Goal: Find specific page/section: Locate a particular part of the current website

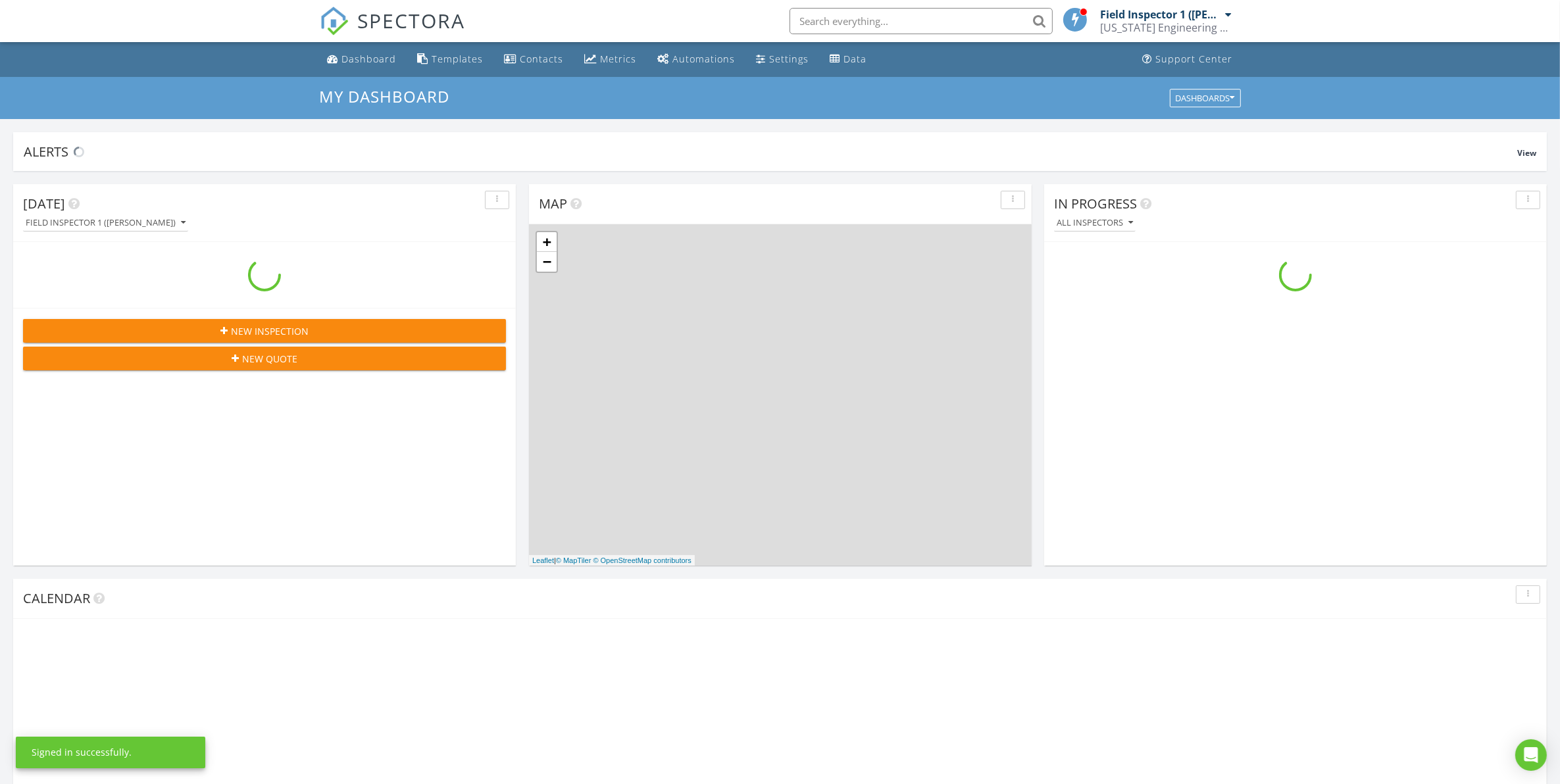
click at [900, 24] on input "text" at bounding box center [920, 21] width 263 height 26
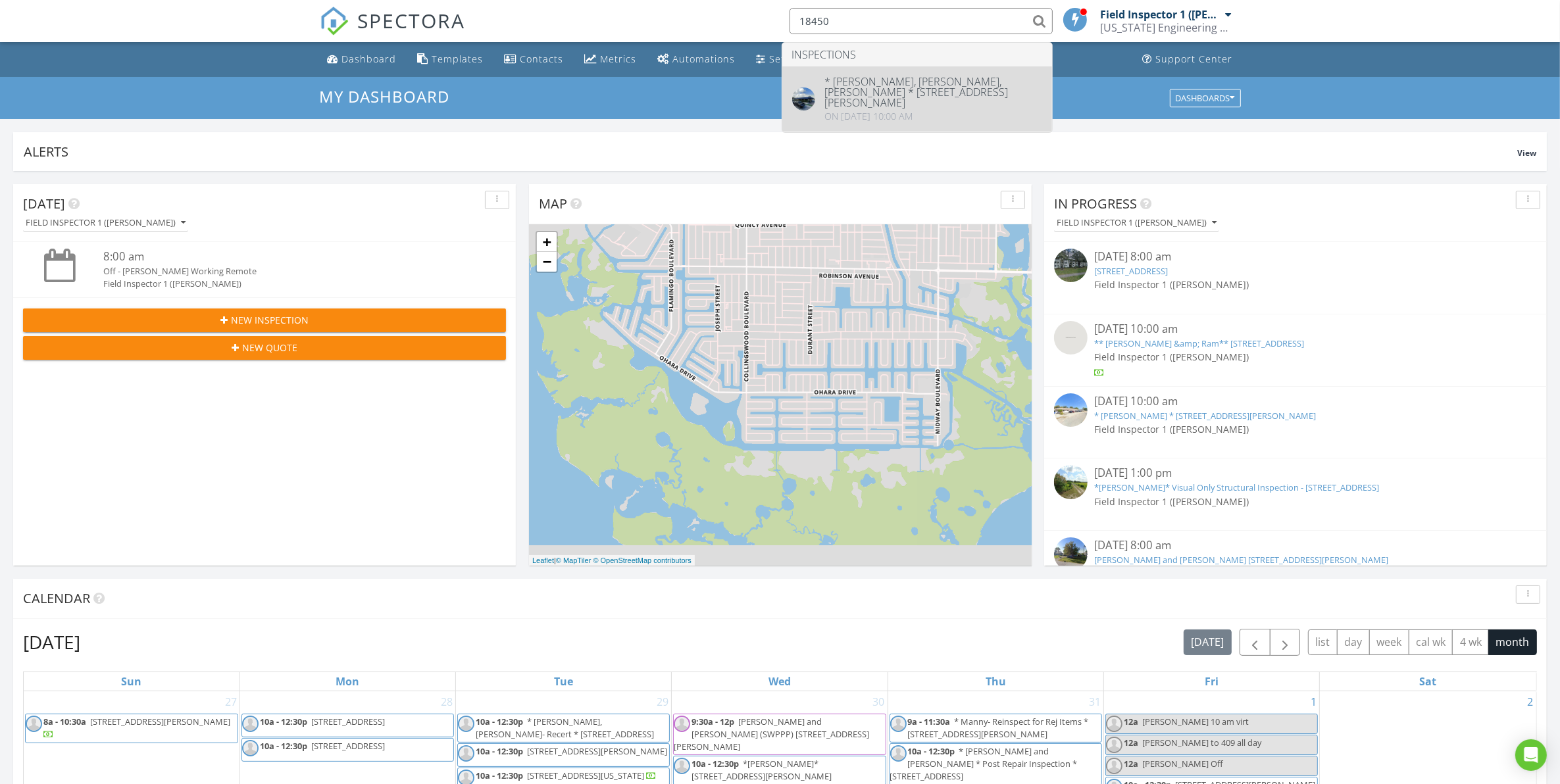
type input "18450"
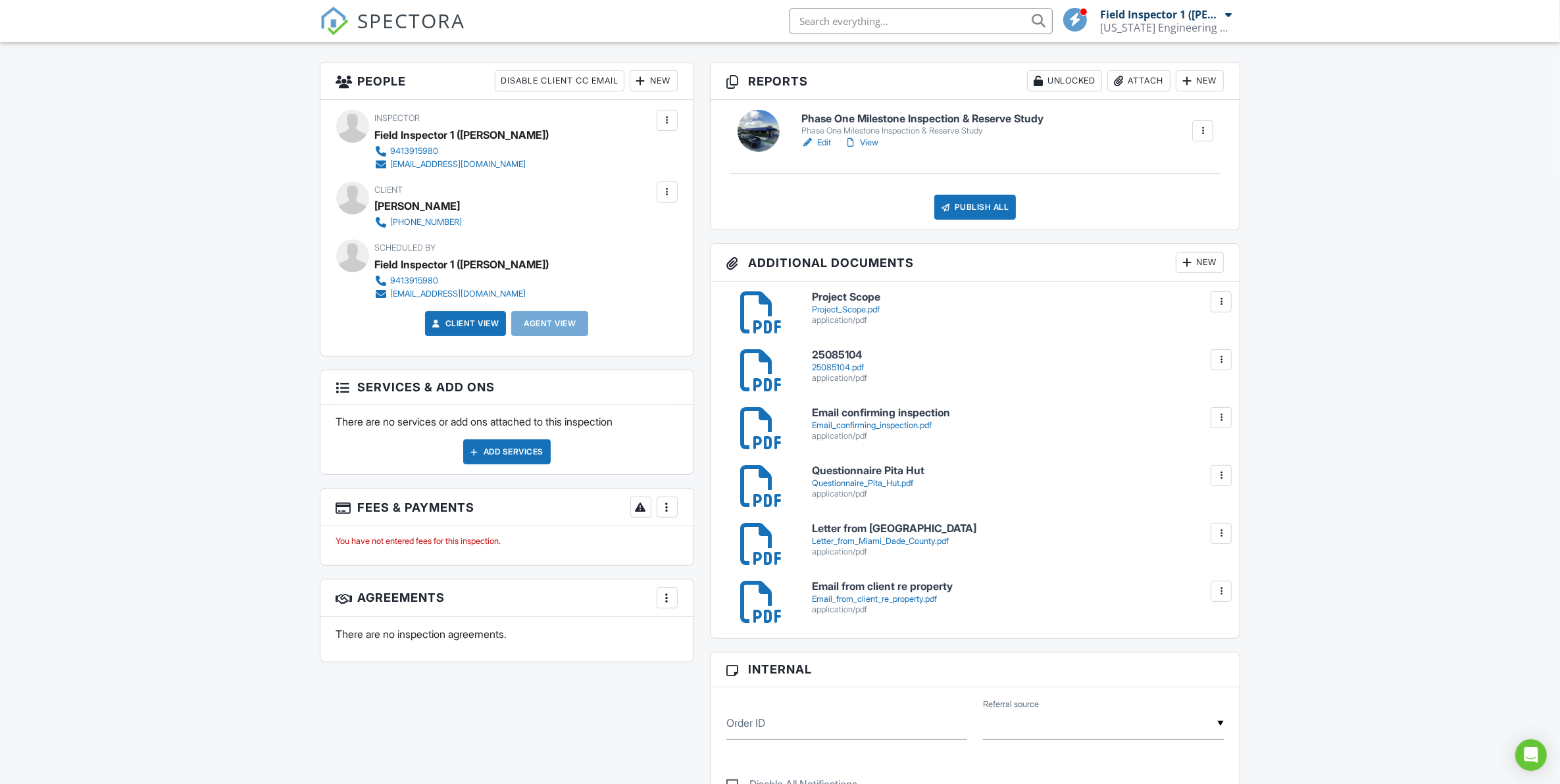
scroll to position [329, 0]
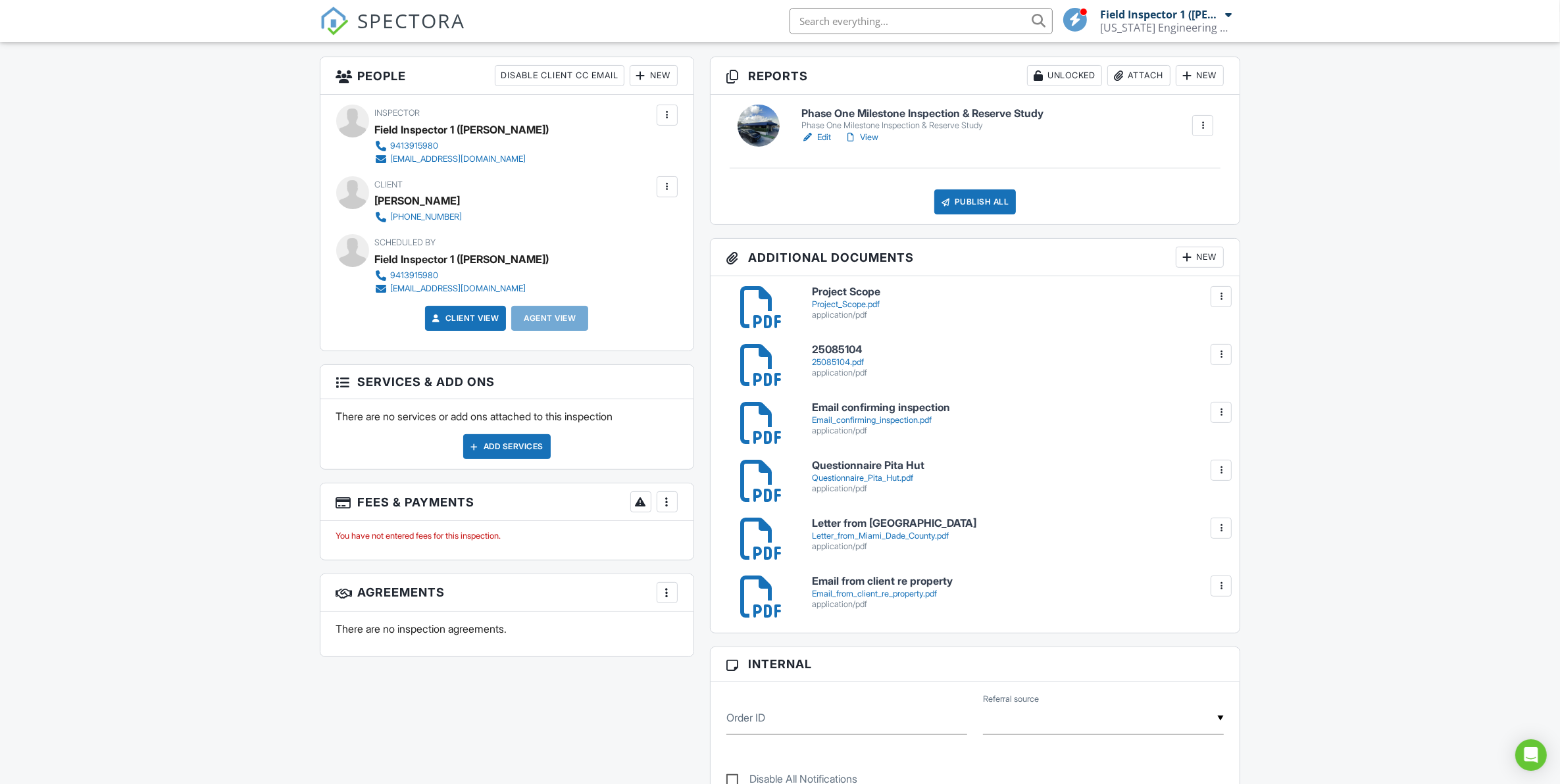
click at [895, 423] on div "Email_confirming_inspection.pdf" at bounding box center [1019, 420] width 413 height 11
